Goal: Task Accomplishment & Management: Complete application form

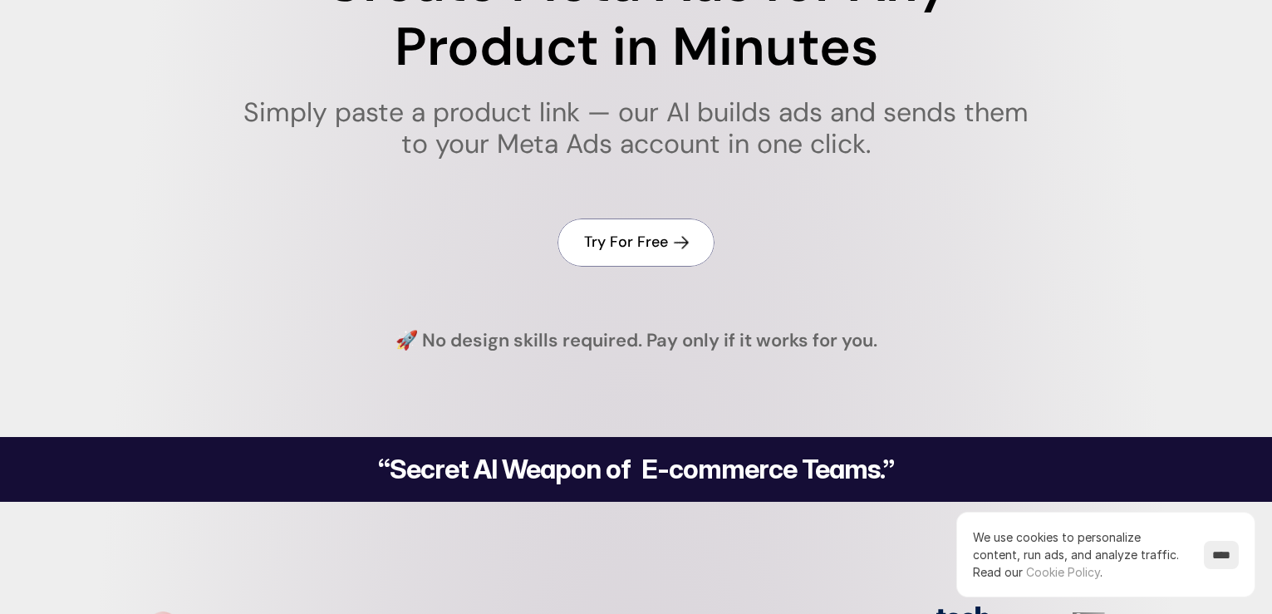
click at [645, 243] on h4 "Try For Free" at bounding box center [626, 242] width 84 height 21
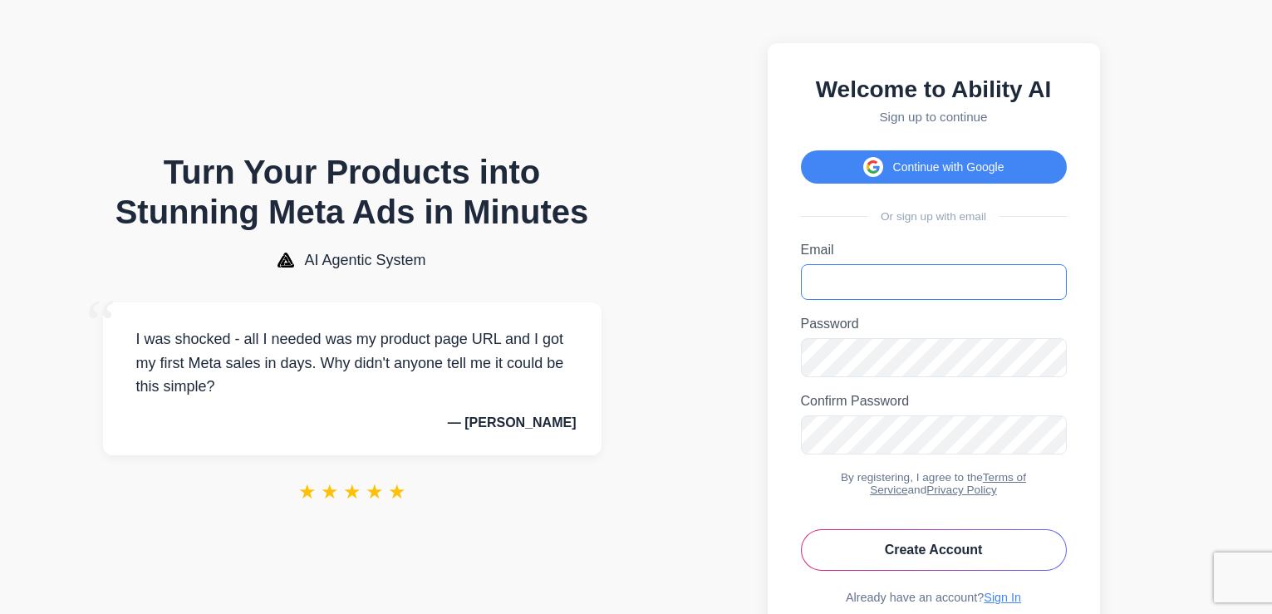
click at [869, 291] on input "Email" at bounding box center [934, 282] width 266 height 36
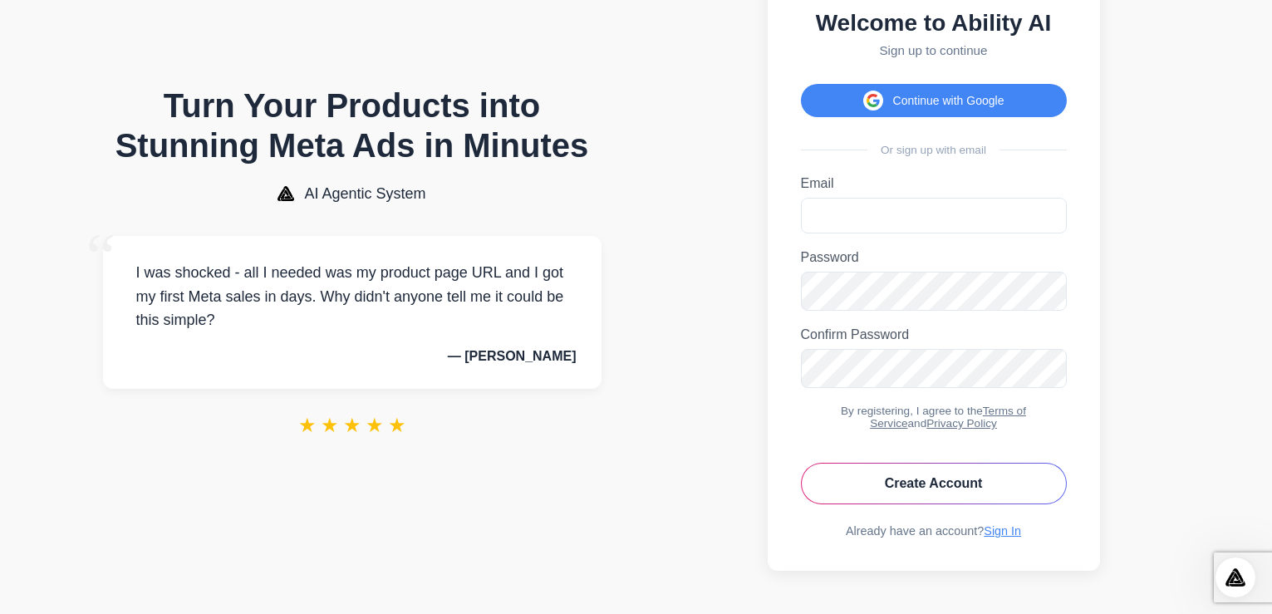
scroll to position [97, 0]
click at [867, 198] on input "Email" at bounding box center [934, 216] width 266 height 36
click at [861, 198] on input "Email" at bounding box center [934, 216] width 266 height 36
